Goal: Find specific page/section: Find specific page/section

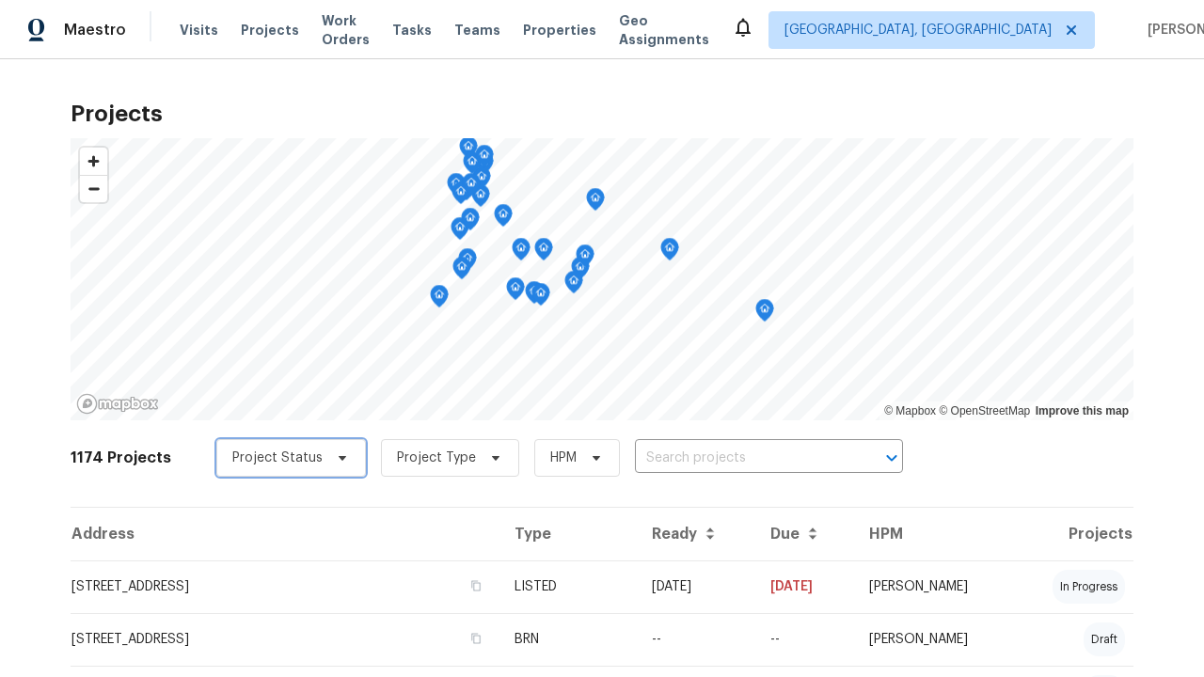
click at [281, 458] on span "Project Status" at bounding box center [277, 458] width 90 height 19
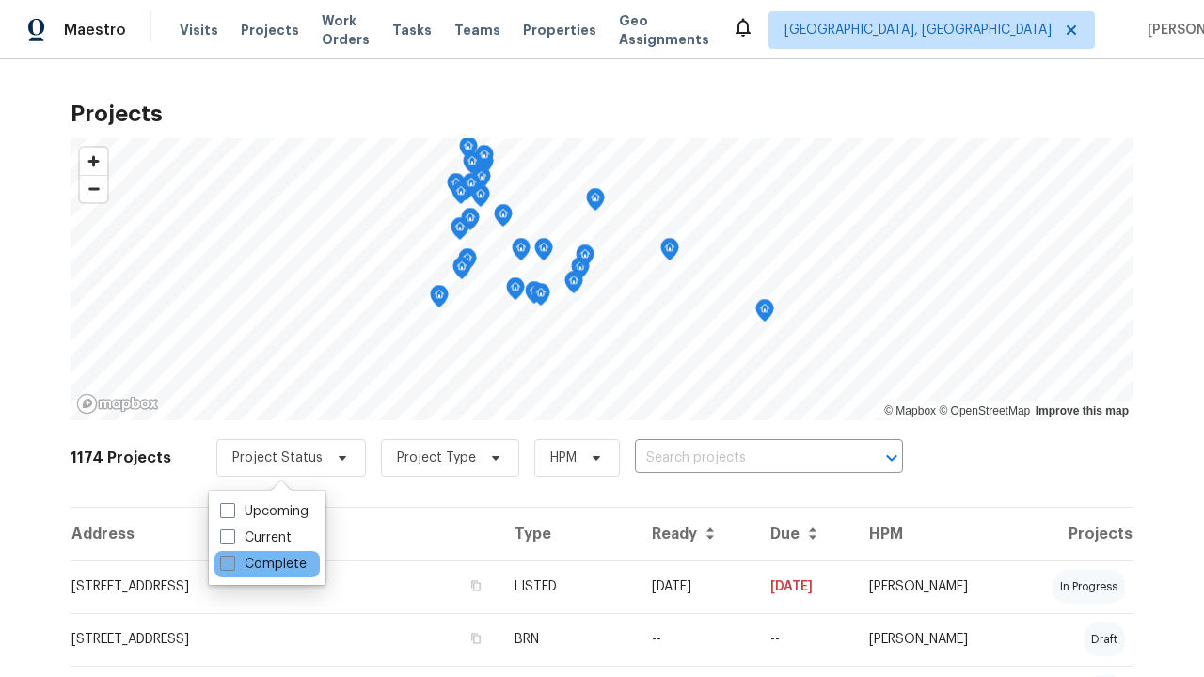
click at [262, 564] on label "Complete" at bounding box center [263, 564] width 87 height 19
click at [232, 564] on input "Complete" at bounding box center [226, 561] width 12 height 12
checkbox input "true"
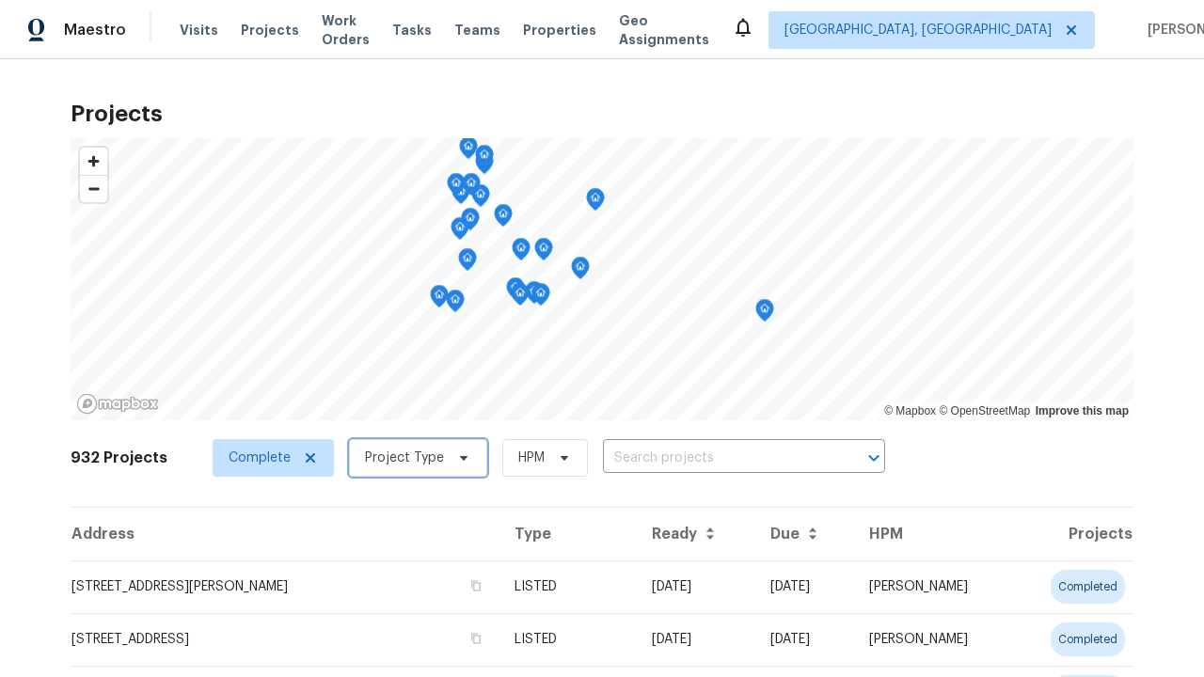
click at [409, 458] on span "Project Type" at bounding box center [404, 458] width 79 height 19
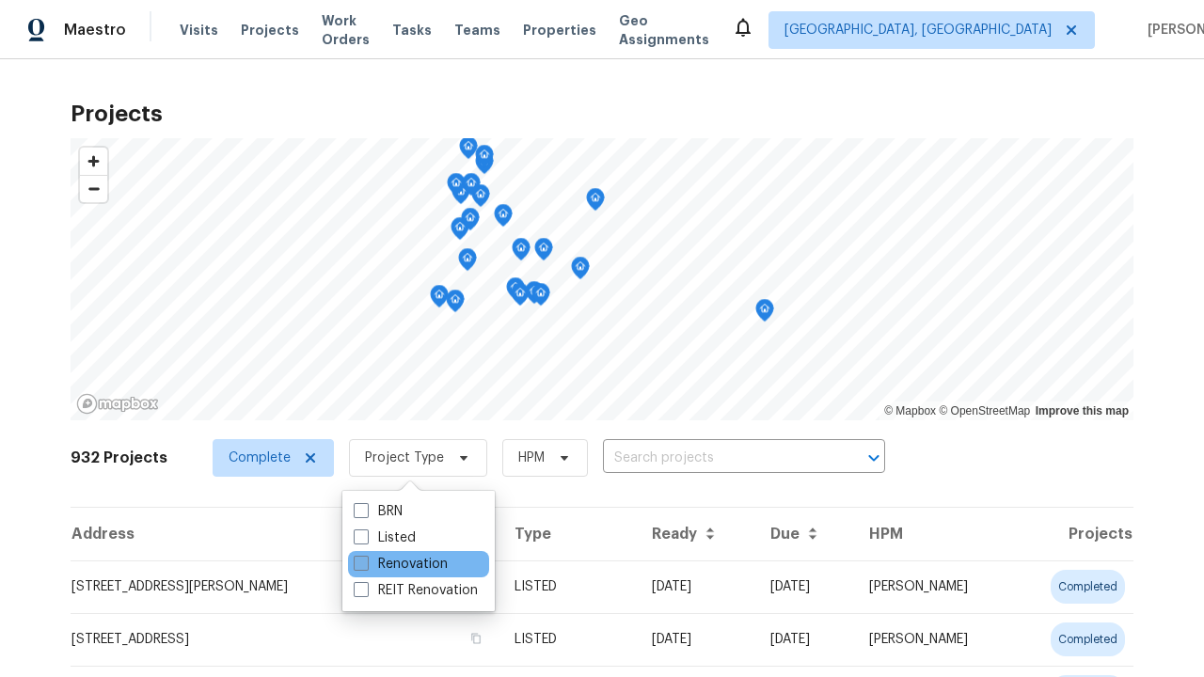
click at [400, 564] on label "Renovation" at bounding box center [401, 564] width 94 height 19
click at [366, 564] on input "Renovation" at bounding box center [360, 561] width 12 height 12
checkbox input "true"
